Goal: Find specific page/section: Find specific page/section

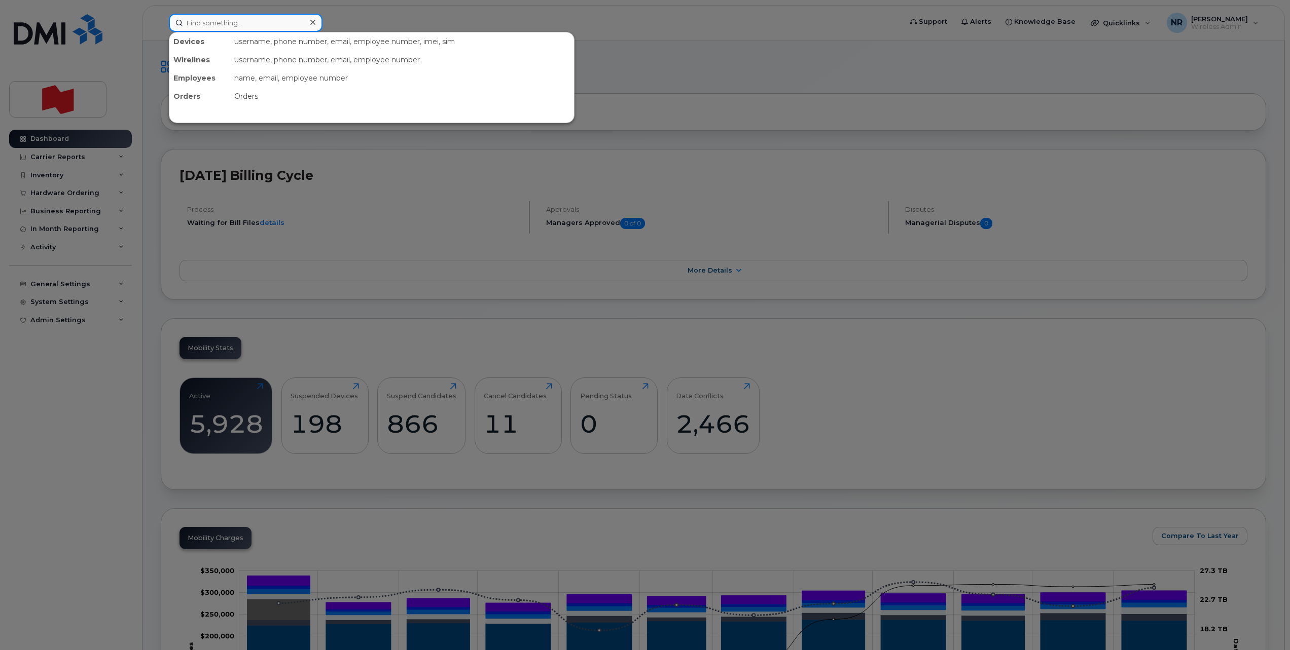
click at [238, 14] on input at bounding box center [246, 23] width 154 height 18
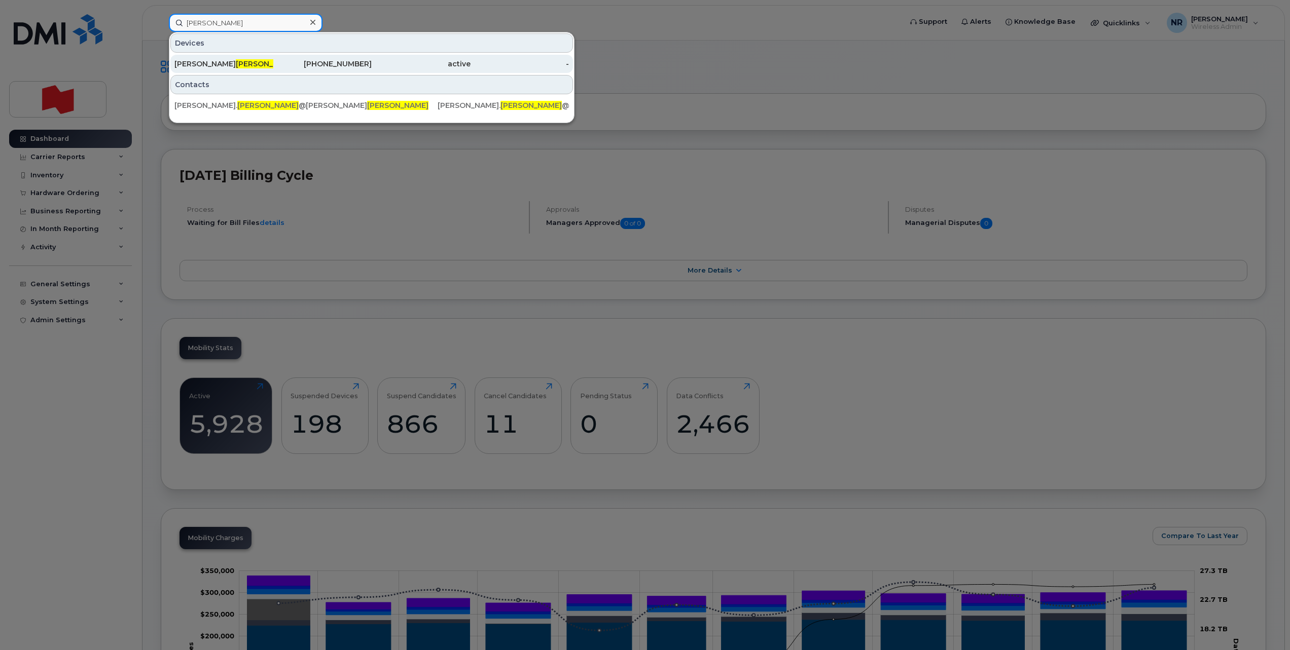
type input "nolin"
click at [196, 64] on div "Francois Nolin" at bounding box center [223, 64] width 99 height 10
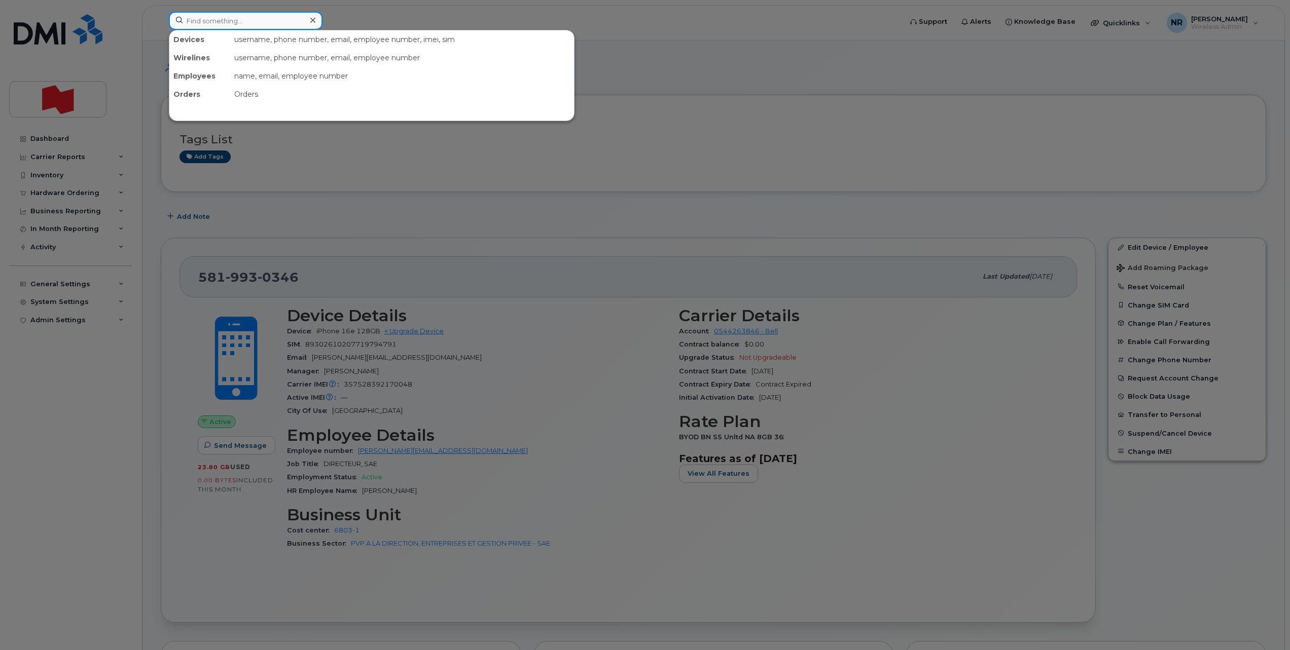
click at [237, 21] on input at bounding box center [246, 21] width 154 height 18
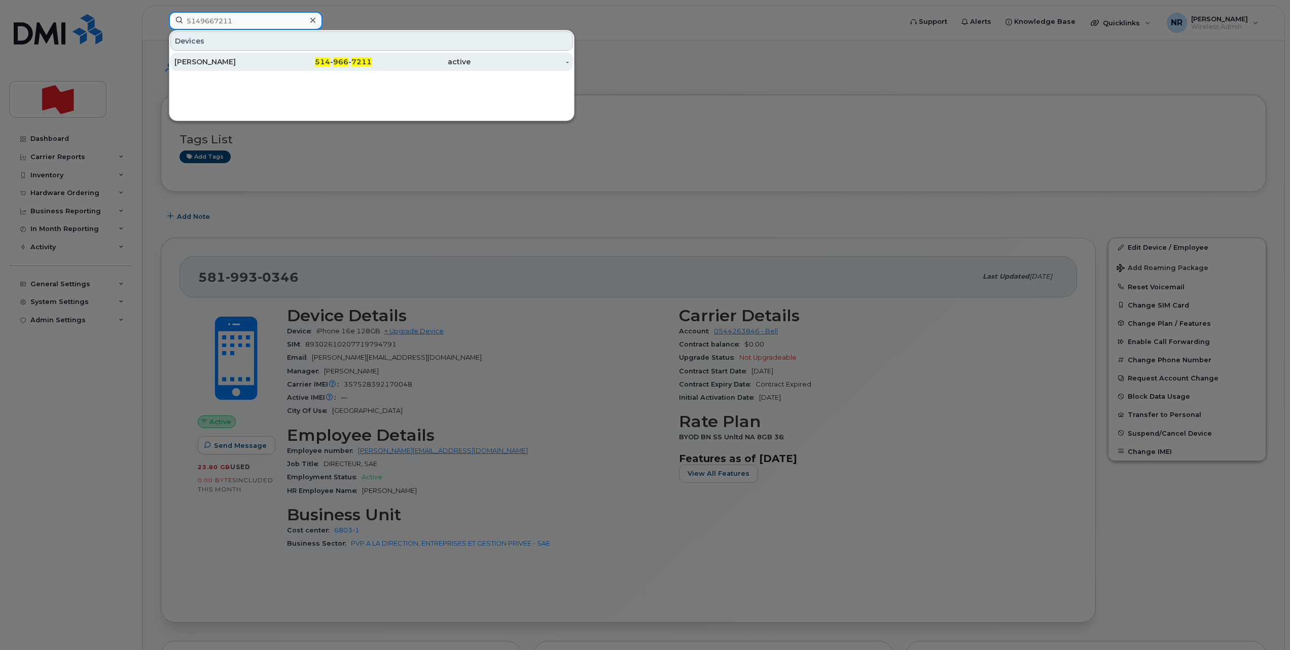
type input "5149667211"
drag, startPoint x: 227, startPoint y: 63, endPoint x: 278, endPoint y: 64, distance: 50.7
click at [227, 63] on div "[PERSON_NAME]" at bounding box center [223, 62] width 99 height 10
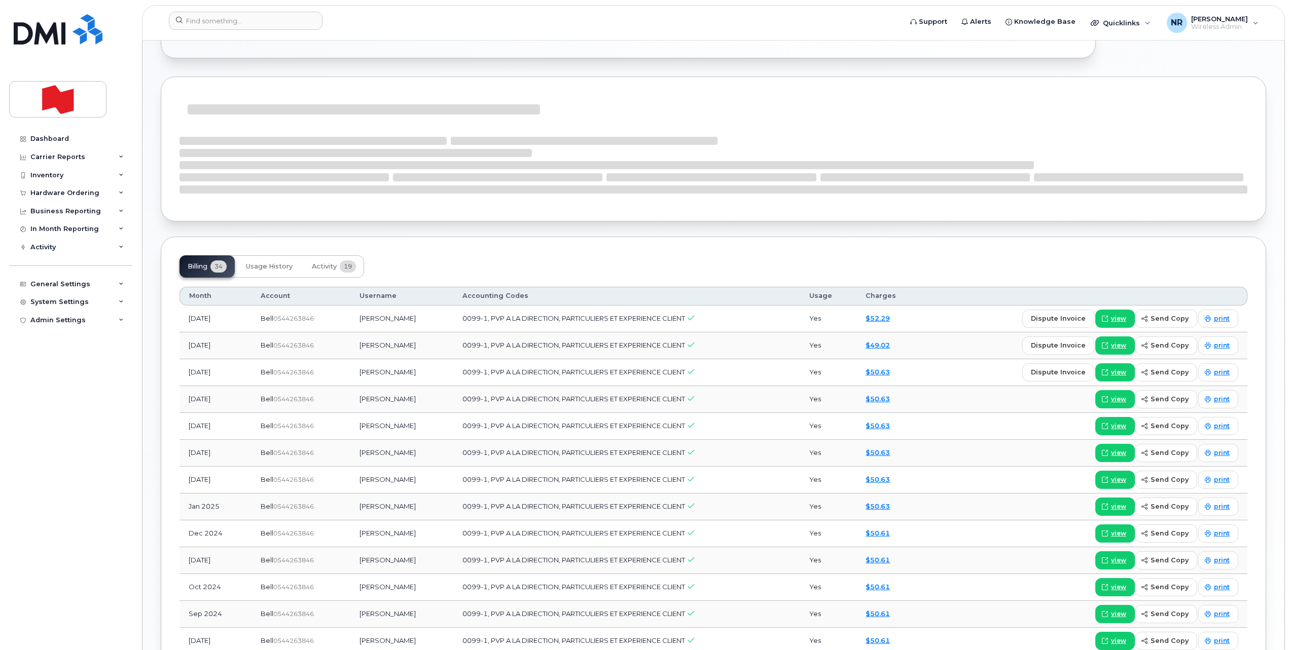
scroll to position [570, 0]
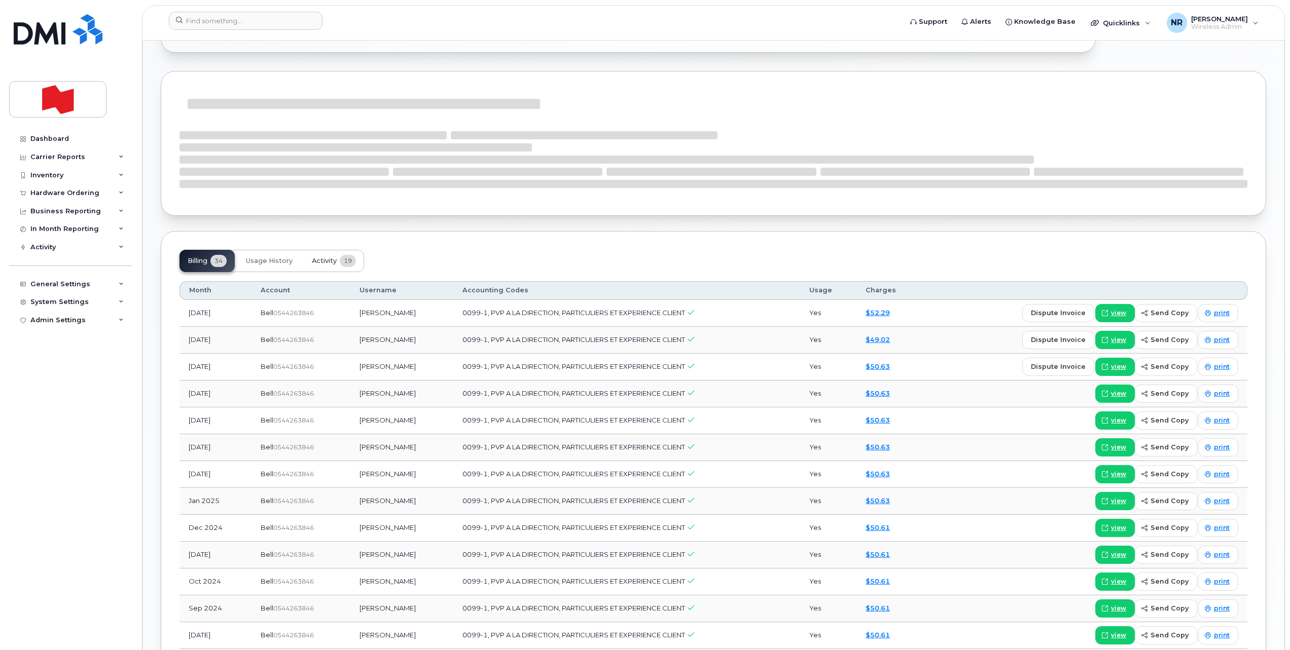
click at [324, 259] on span "Activity" at bounding box center [324, 261] width 25 height 8
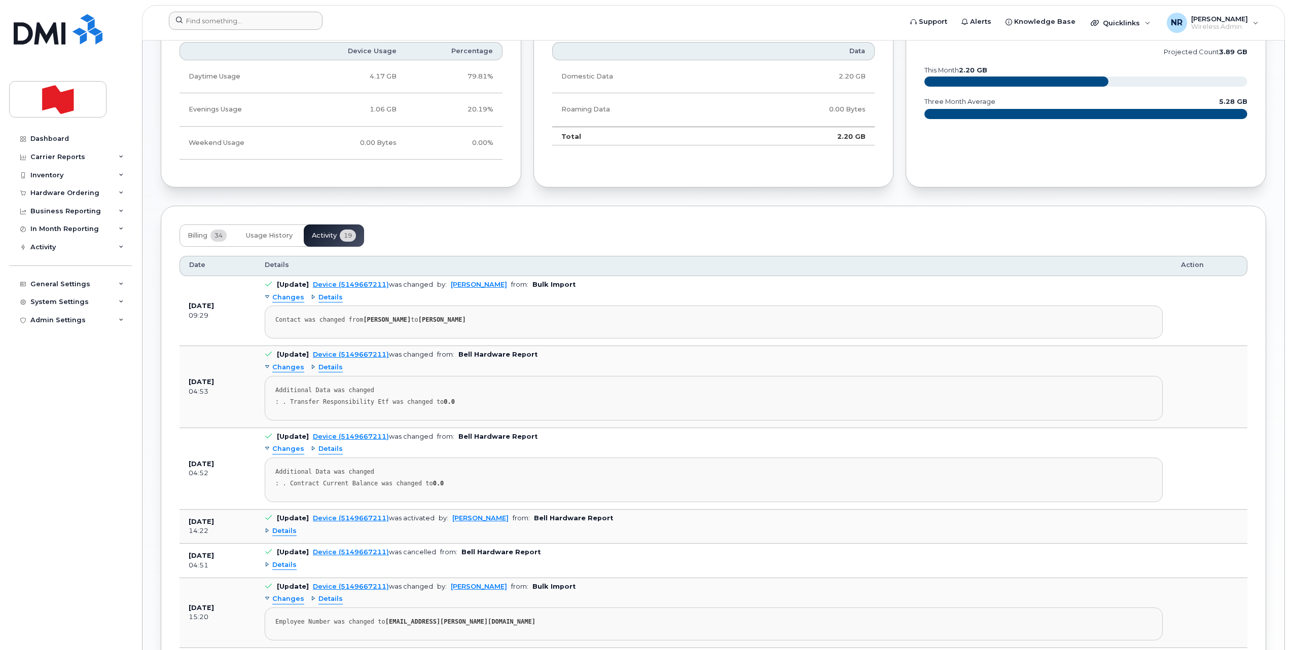
scroll to position [697, 0]
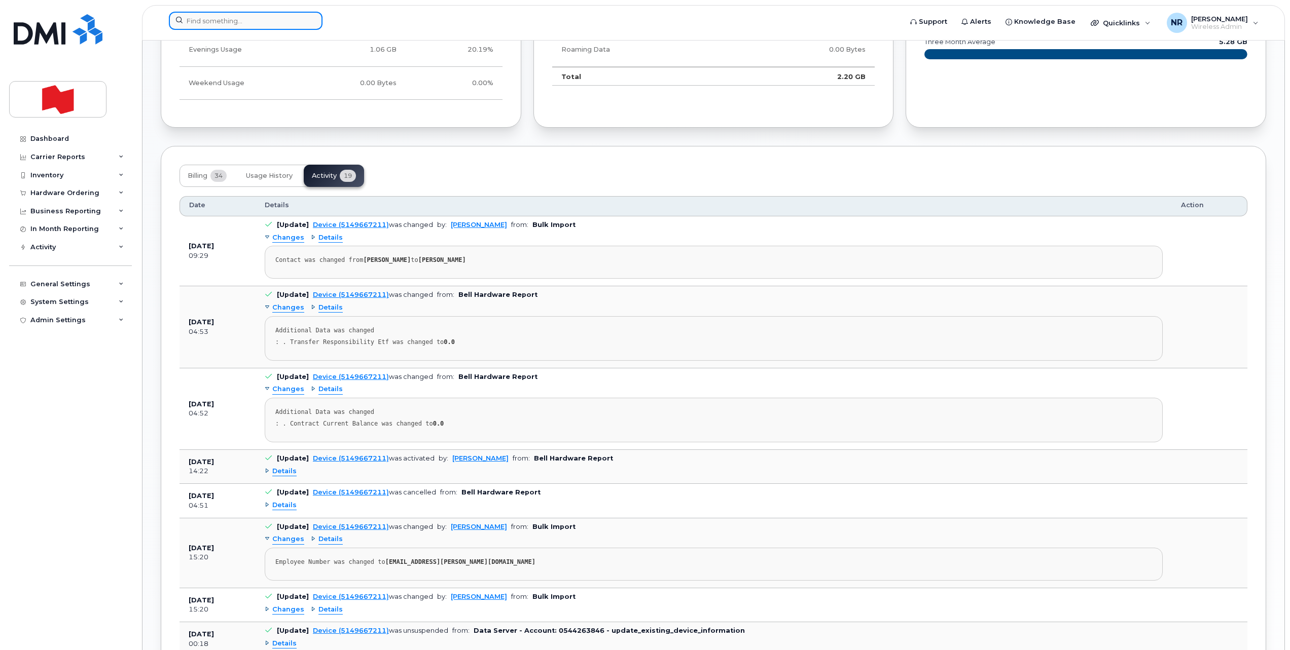
click at [249, 20] on input at bounding box center [246, 21] width 154 height 18
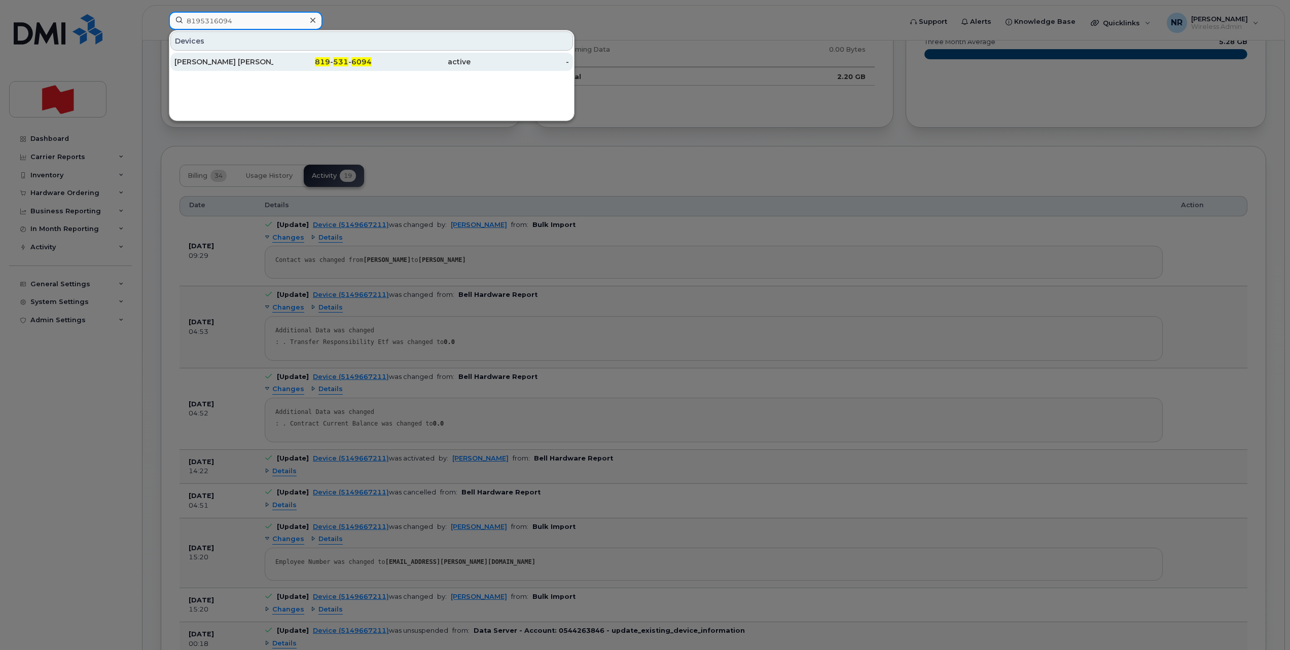
type input "8195316094"
drag, startPoint x: 215, startPoint y: 59, endPoint x: 384, endPoint y: 70, distance: 168.7
click at [215, 60] on div "[PERSON_NAME] [PERSON_NAME]" at bounding box center [223, 62] width 99 height 10
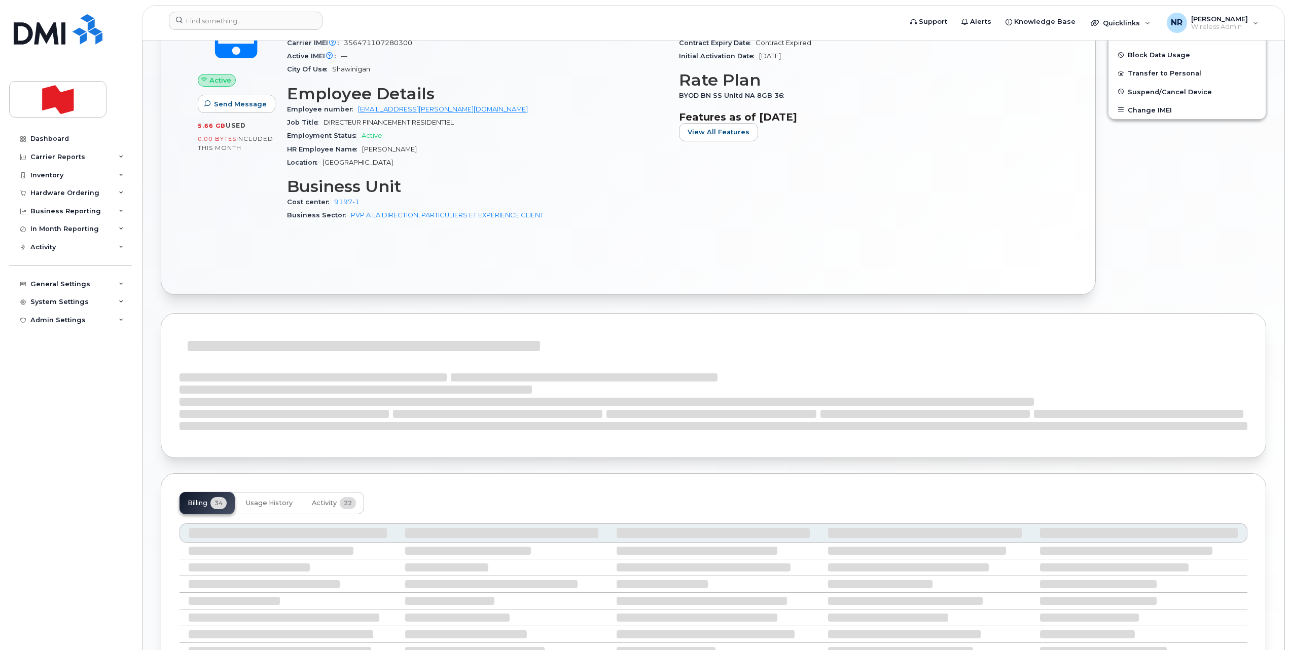
scroll to position [430, 0]
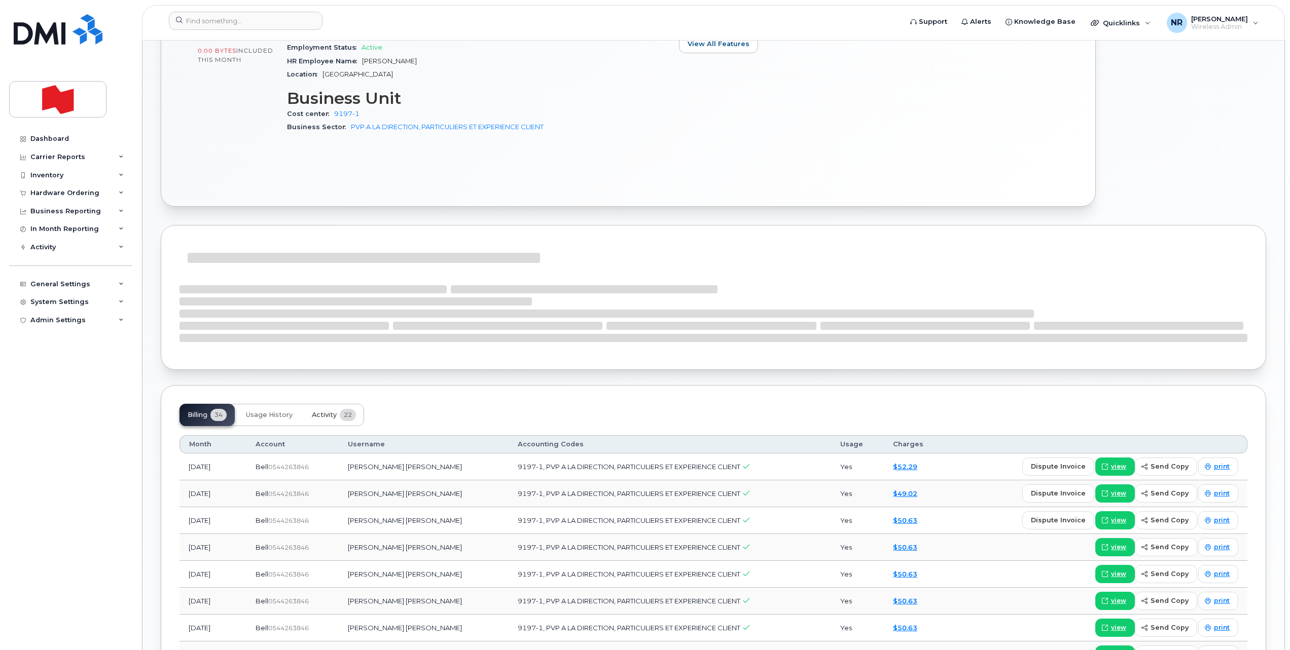
click at [322, 415] on span "Activity" at bounding box center [324, 415] width 25 height 8
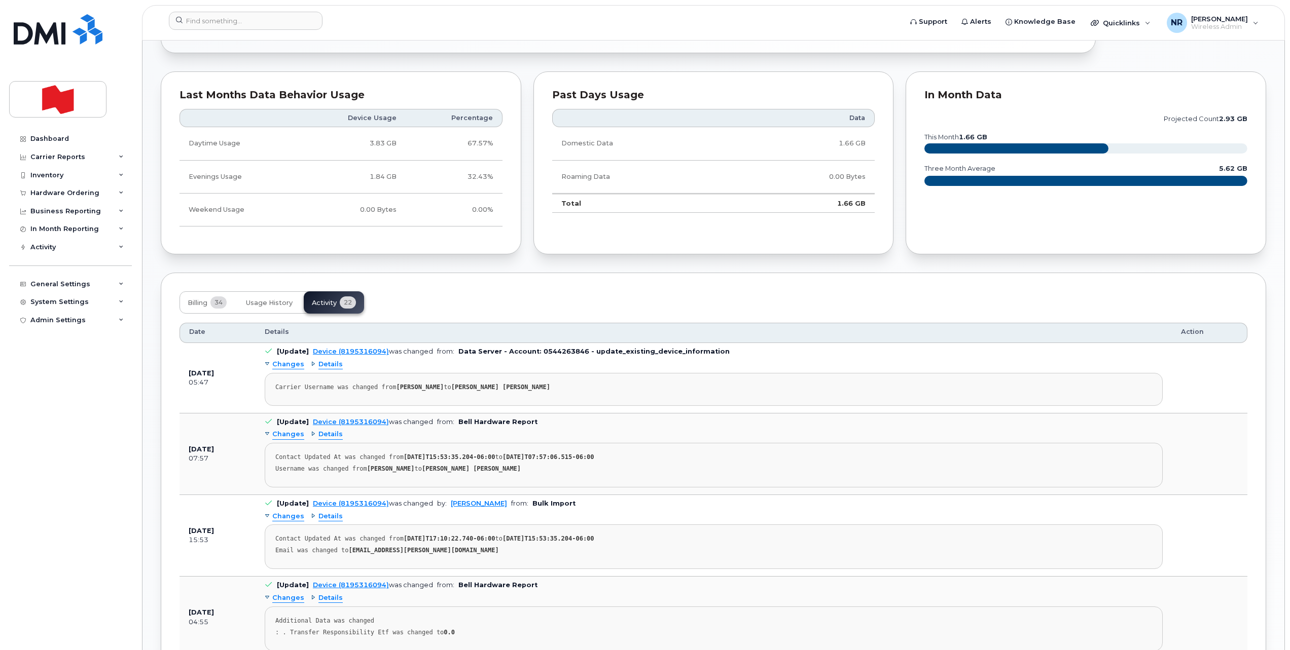
scroll to position [570, 0]
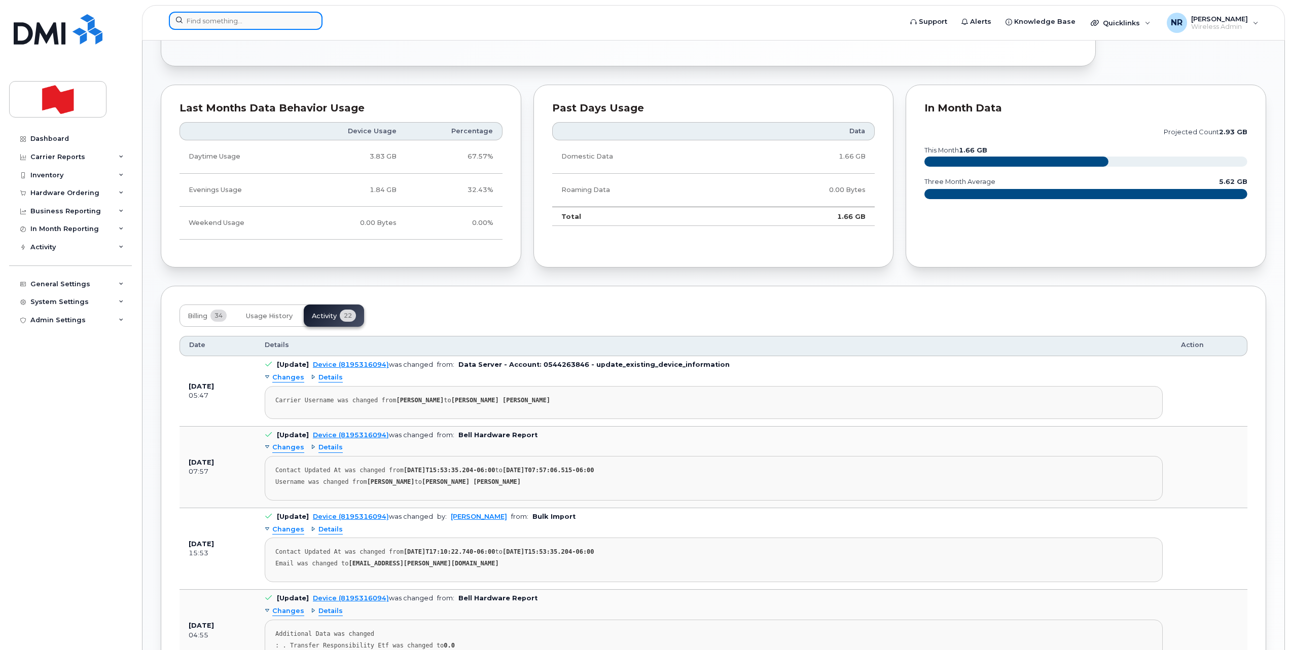
click at [271, 25] on input at bounding box center [246, 21] width 154 height 18
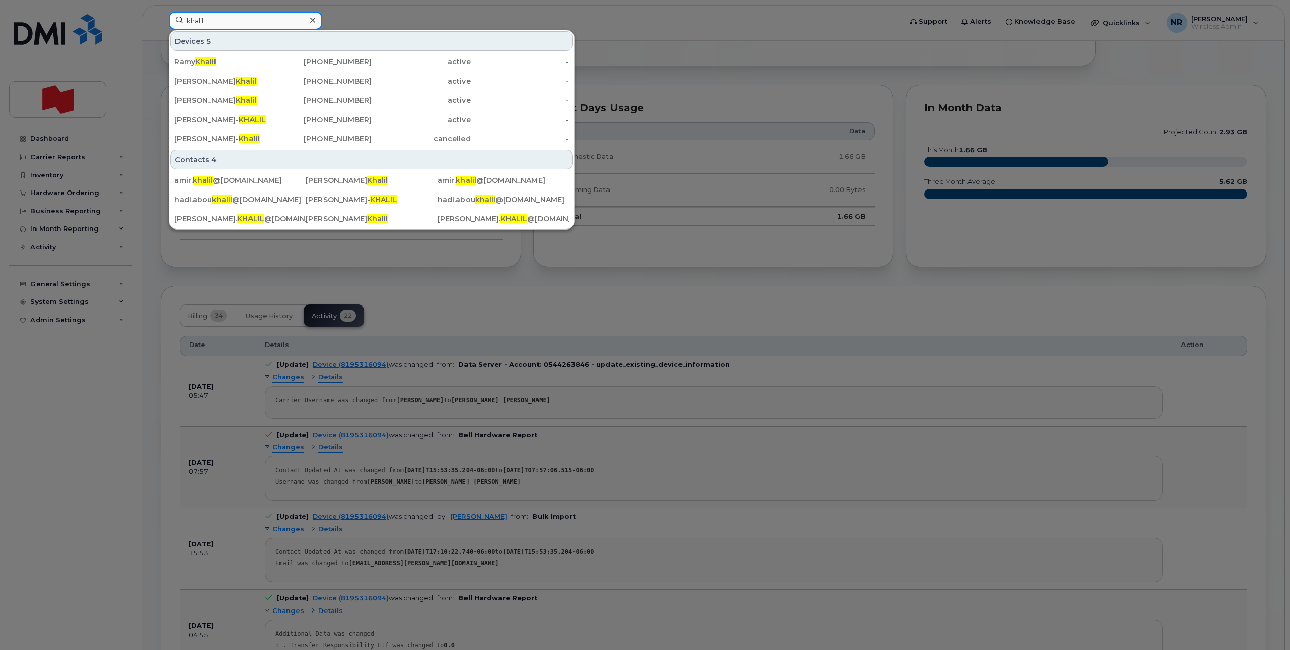
scroll to position [507, 0]
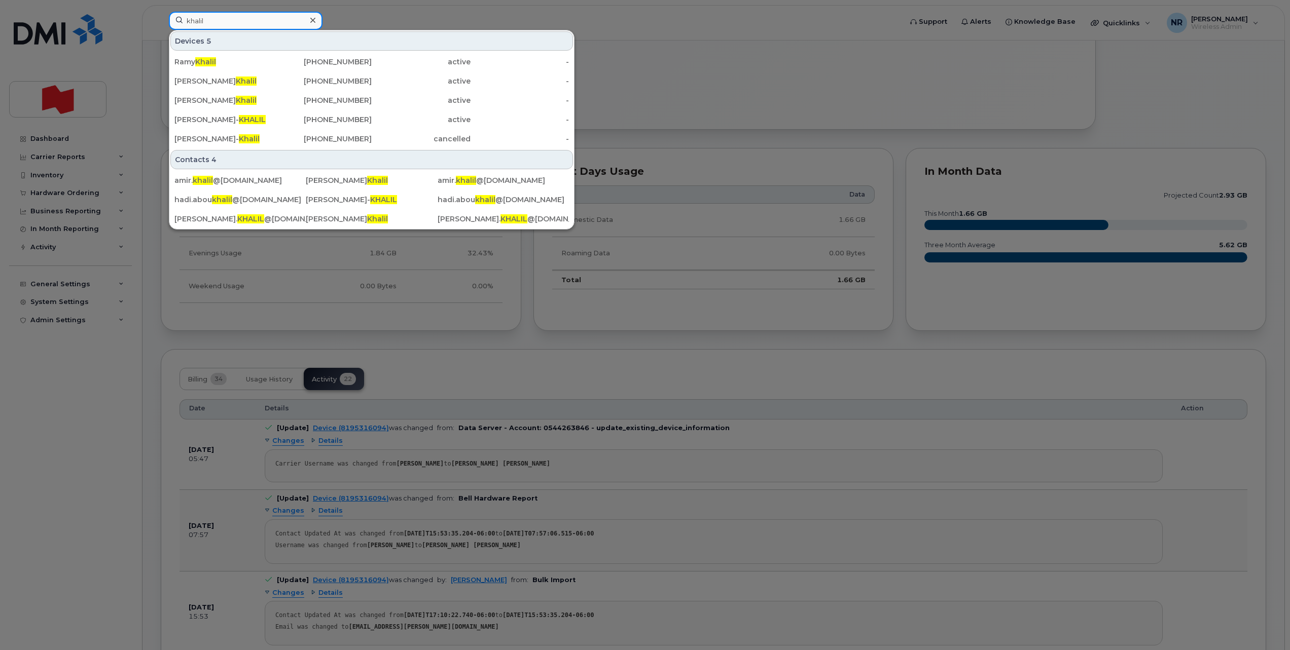
type input "khalil"
